Goal: Transaction & Acquisition: Book appointment/travel/reservation

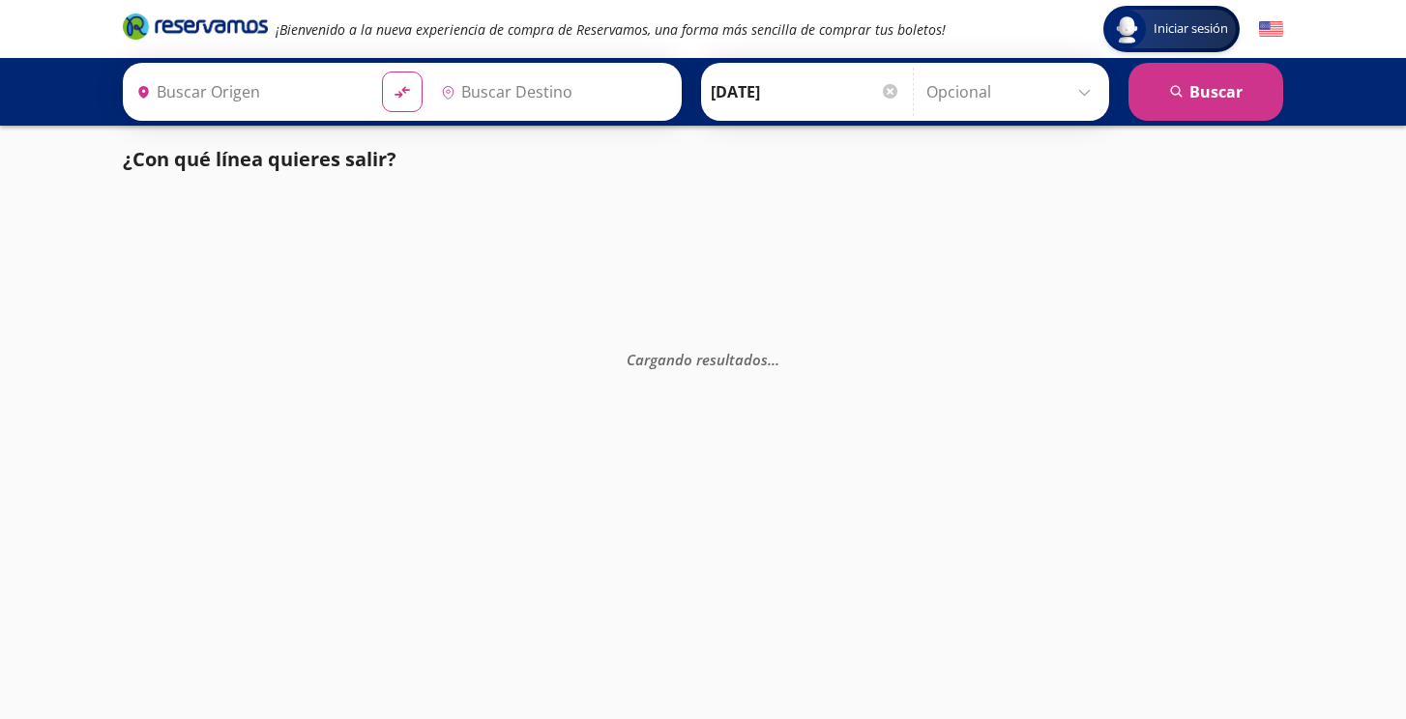
type input "Culiacán, [GEOGRAPHIC_DATA]"
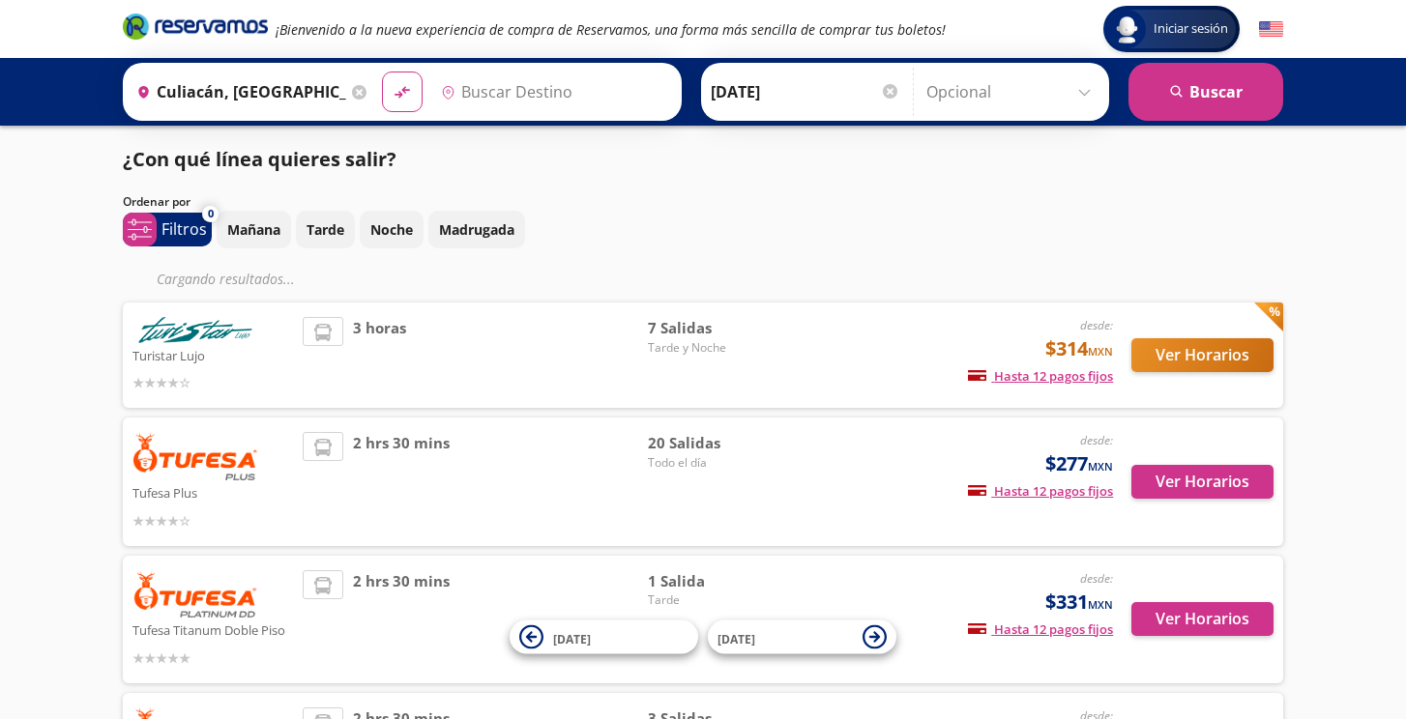
type input "[GEOGRAPHIC_DATA], [GEOGRAPHIC_DATA]"
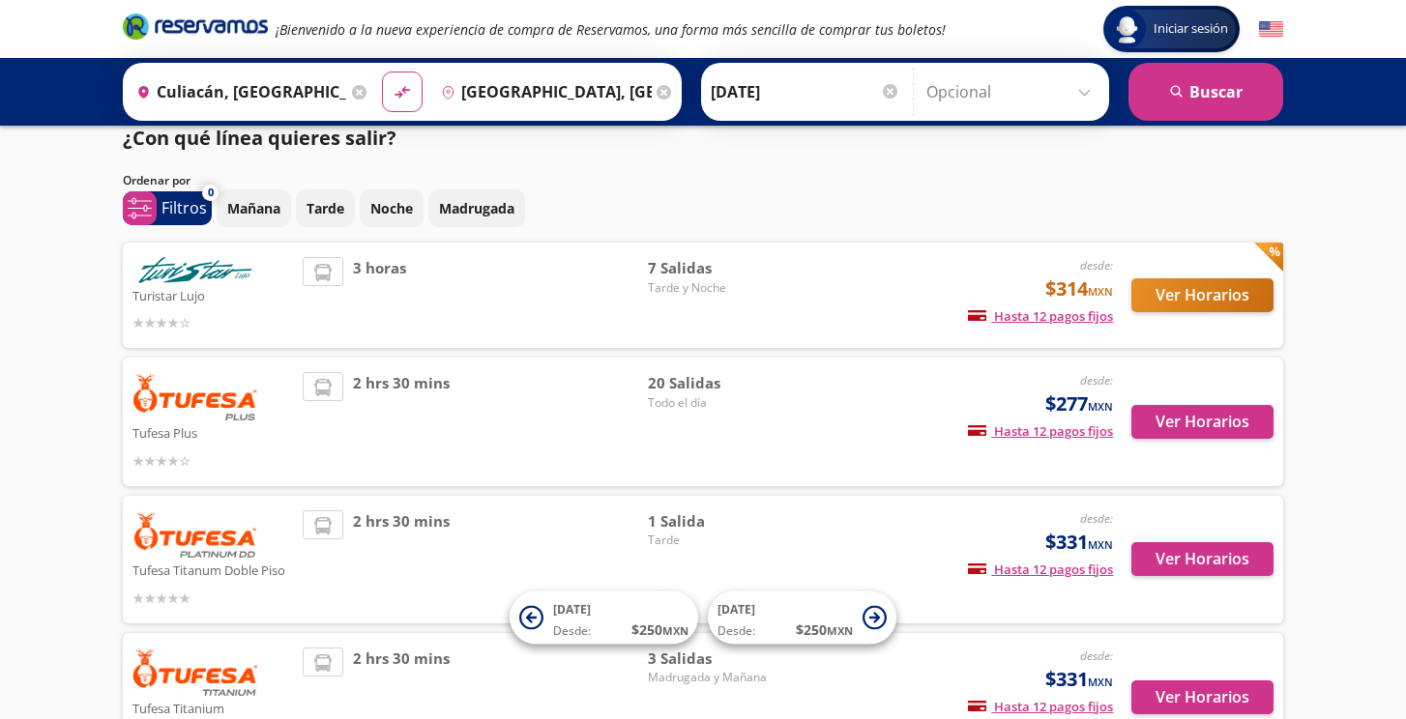
scroll to position [24, 0]
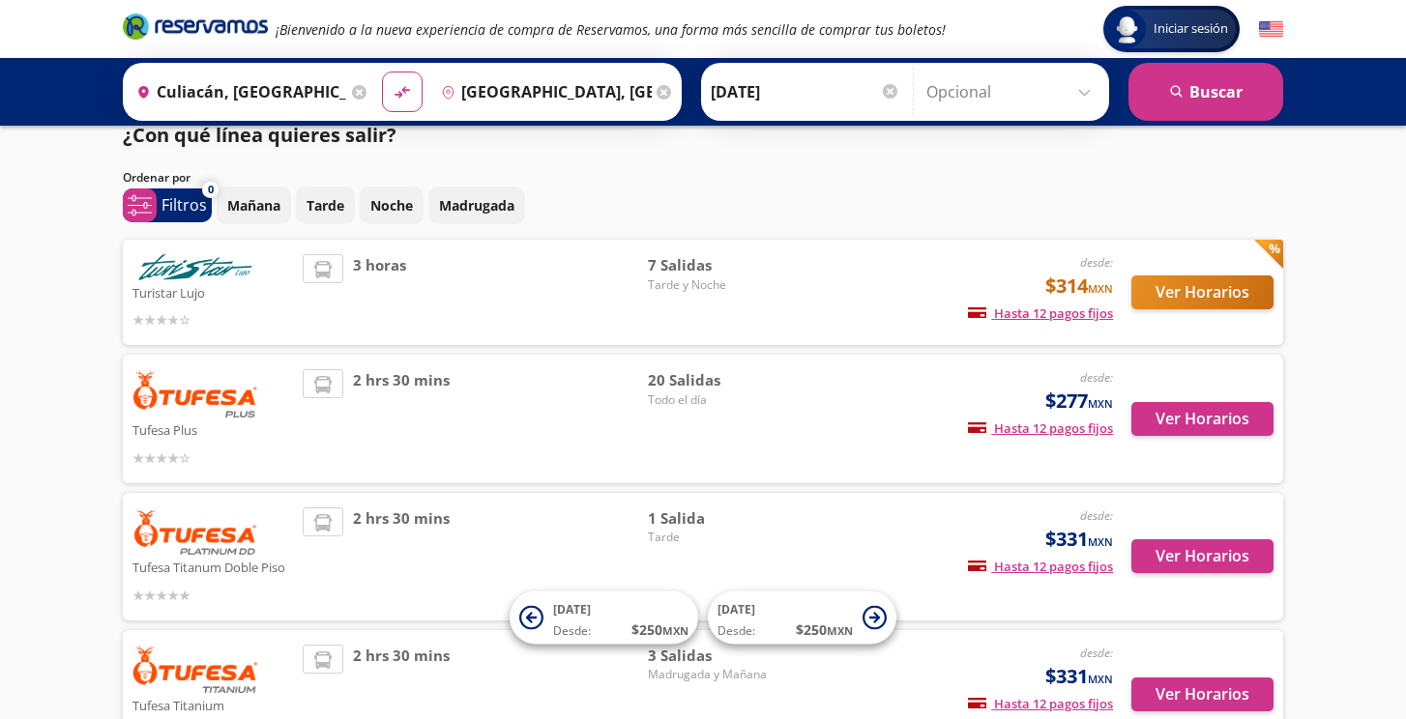
click at [1210, 295] on button "Ver Horarios" at bounding box center [1202, 293] width 142 height 34
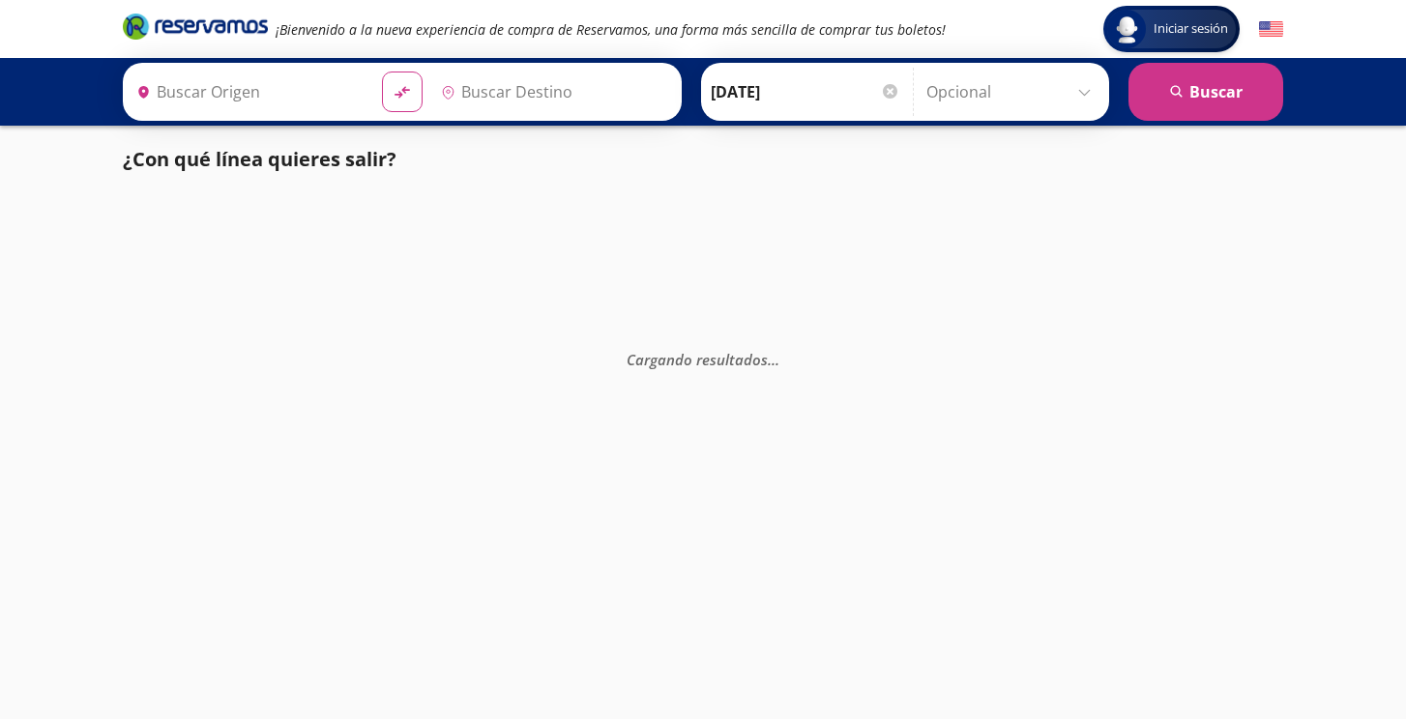
type input "[GEOGRAPHIC_DATA], [GEOGRAPHIC_DATA]"
type input "Mazatlán, Sinaloa"
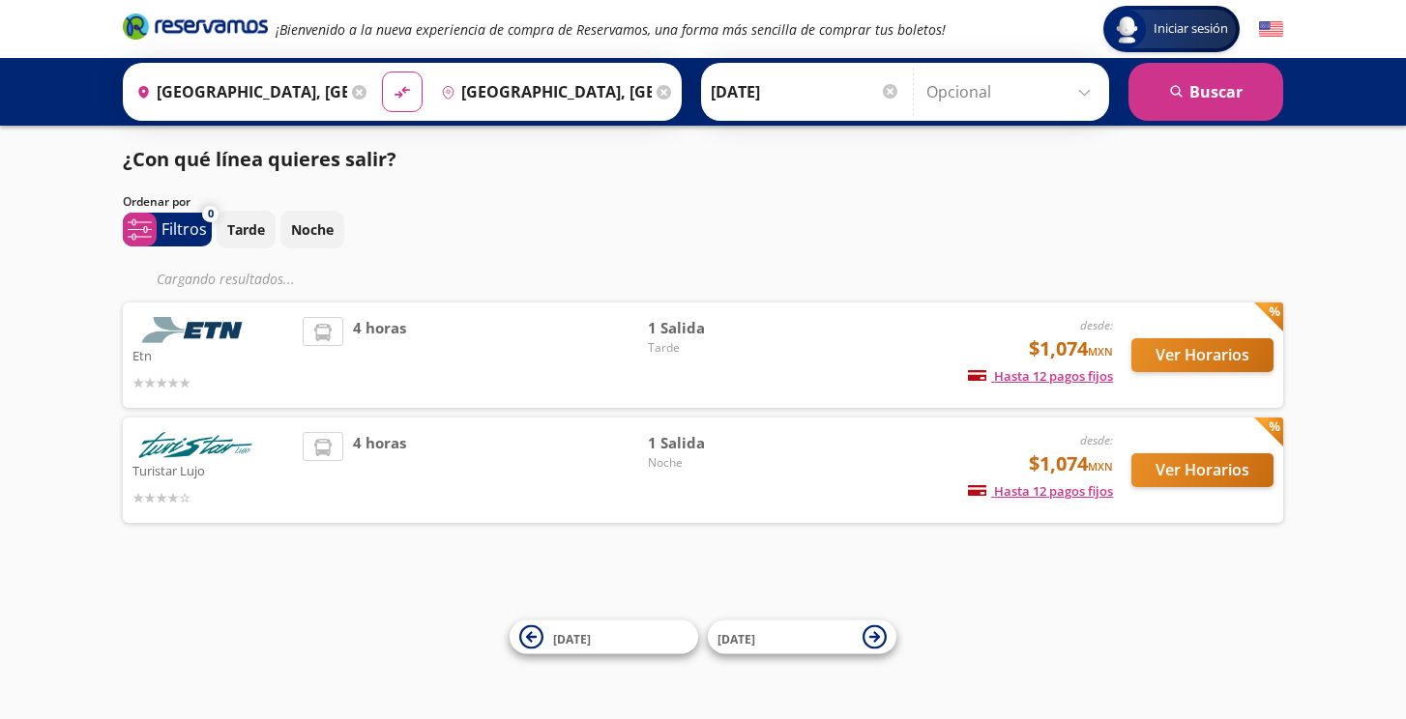
click at [1247, 324] on div "Ver Horarios" at bounding box center [1193, 355] width 161 height 76
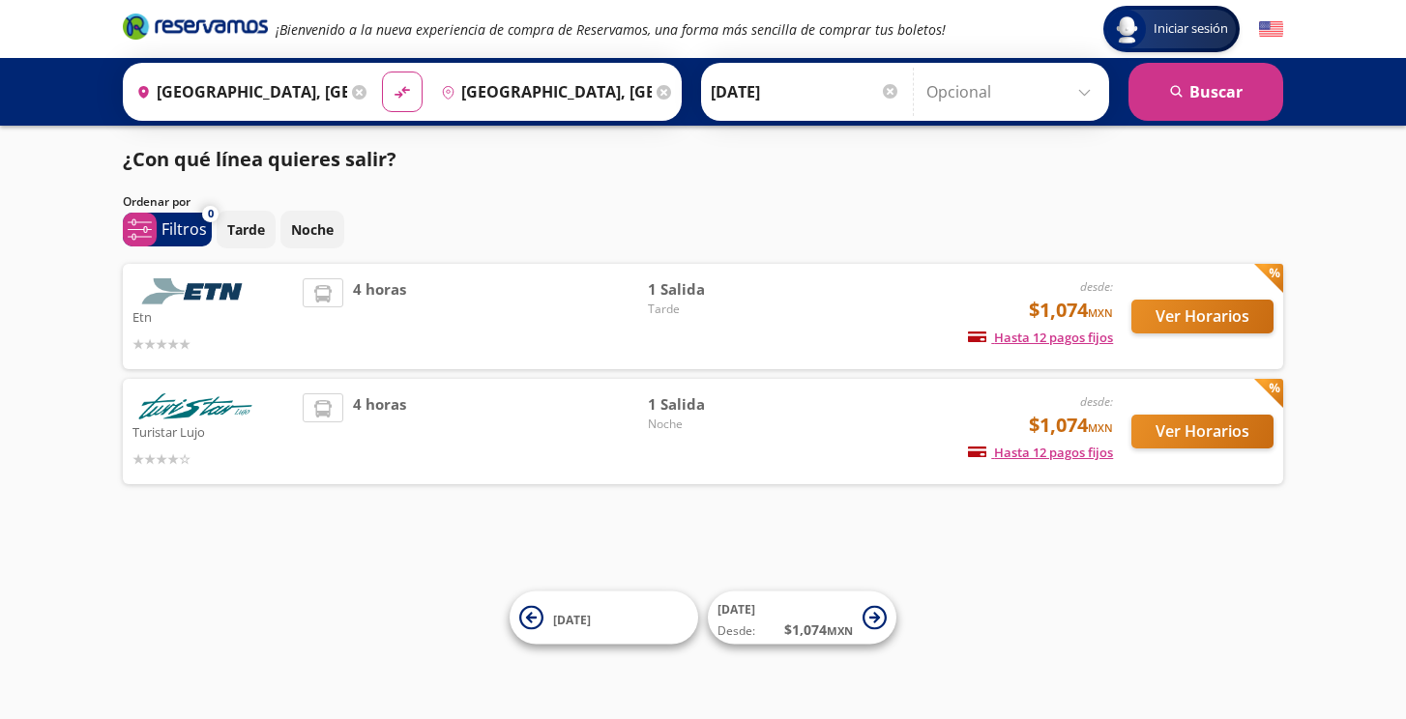
click at [1211, 318] on button "Ver Horarios" at bounding box center [1202, 317] width 142 height 34
click at [1215, 432] on button "Ver Horarios" at bounding box center [1202, 432] width 142 height 34
click at [1239, 319] on button "Ver Horarios" at bounding box center [1202, 317] width 142 height 34
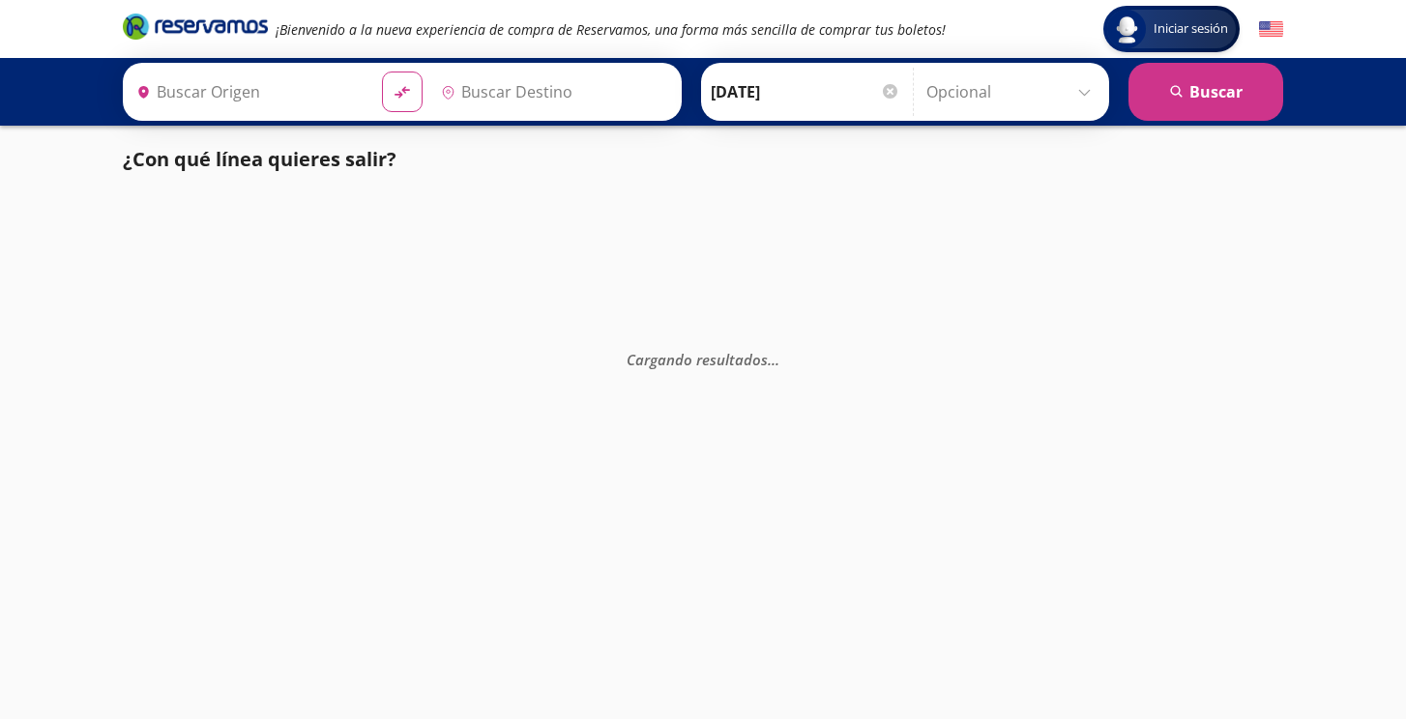
type input "[GEOGRAPHIC_DATA], [GEOGRAPHIC_DATA]"
type input "Culiacán, [GEOGRAPHIC_DATA]"
type input "Culiacán, Sinaloa"
type input "Durango, Durango"
